Goal: Navigation & Orientation: Find specific page/section

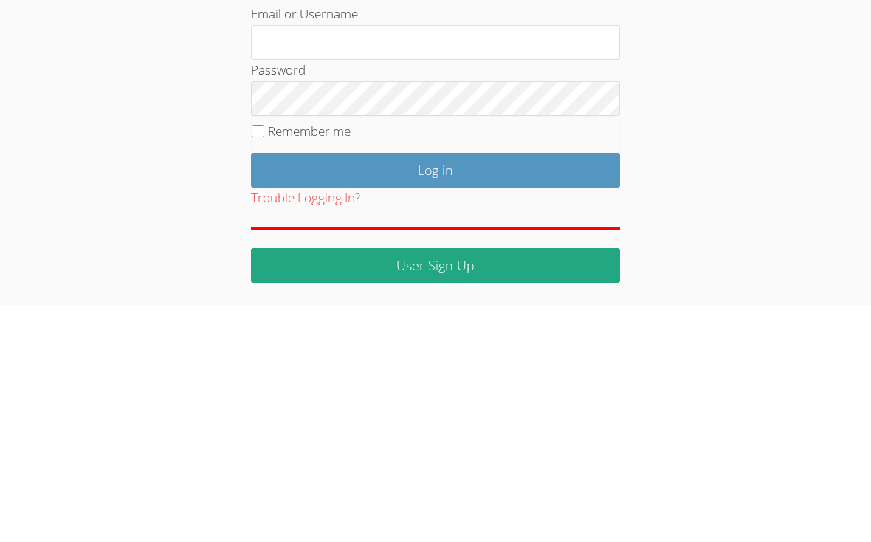
scroll to position [93, 0]
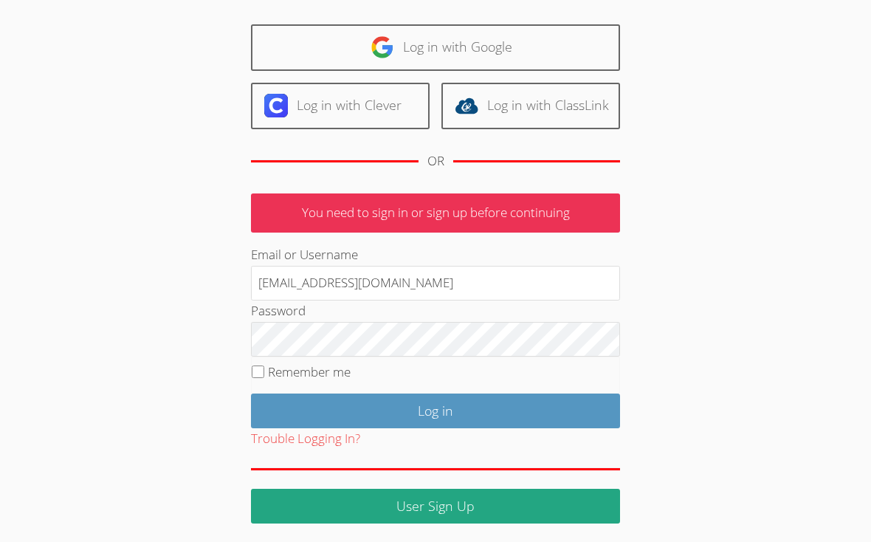
type input "klashe89@gmail.com"
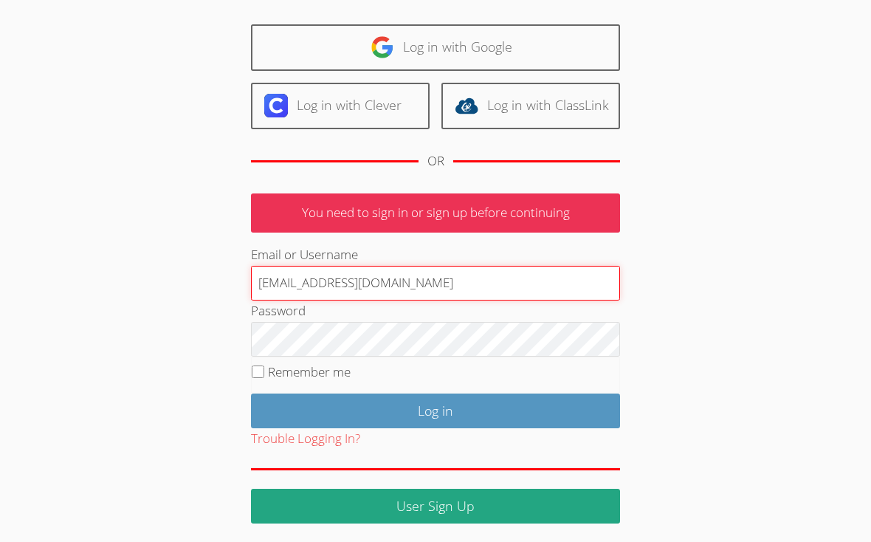
click at [436, 408] on input "Log in" at bounding box center [435, 411] width 369 height 35
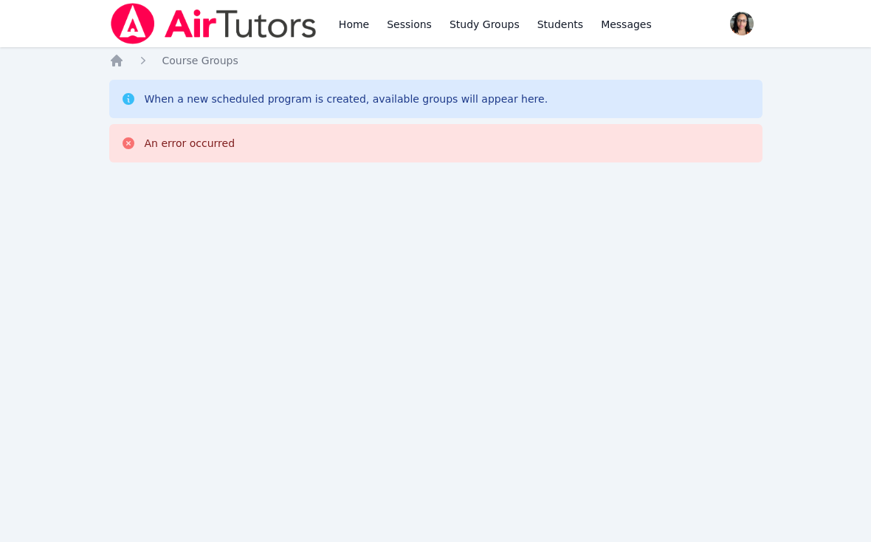
click at [341, 21] on link "Home" at bounding box center [354, 23] width 36 height 47
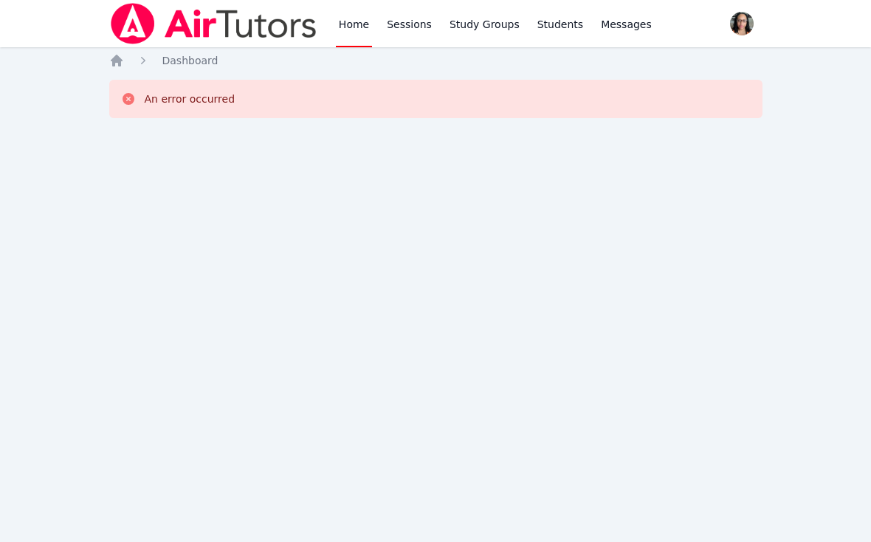
click at [348, 27] on link "Home" at bounding box center [354, 23] width 36 height 47
click at [208, 30] on img at bounding box center [213, 23] width 209 height 41
